Goal: Register for event/course

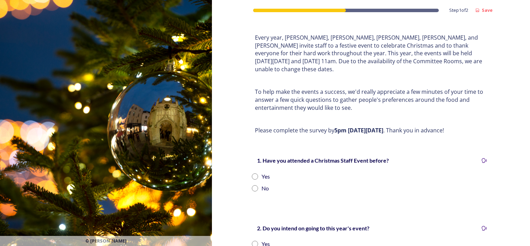
scroll to position [69, 0]
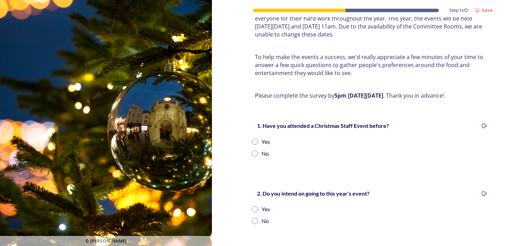
click at [252, 138] on input "radio" at bounding box center [255, 141] width 6 height 6
radio input "true"
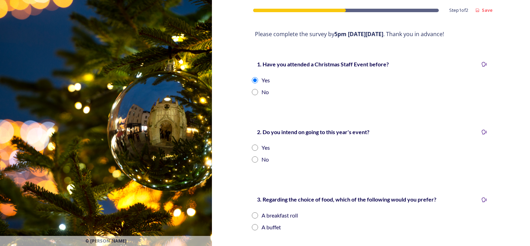
scroll to position [139, 0]
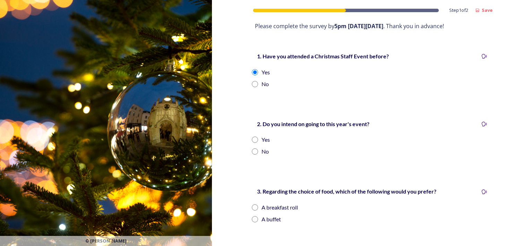
click at [252, 136] on input "radio" at bounding box center [255, 139] width 6 height 6
radio input "true"
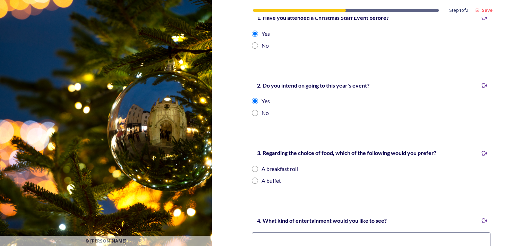
scroll to position [208, 0]
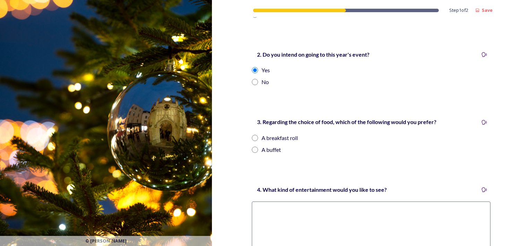
click at [252, 135] on input "radio" at bounding box center [255, 138] width 6 height 6
radio input "true"
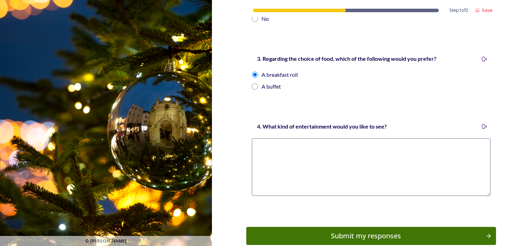
scroll to position [278, 0]
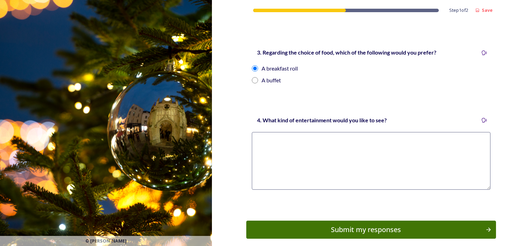
click at [324, 149] on textarea at bounding box center [371, 161] width 239 height 58
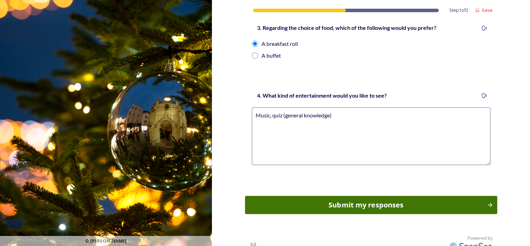
type textarea "Music, quiz (general knowledge)"
click at [347, 200] on div "Submit my responses" at bounding box center [366, 205] width 235 height 10
